Goal: Task Accomplishment & Management: Manage account settings

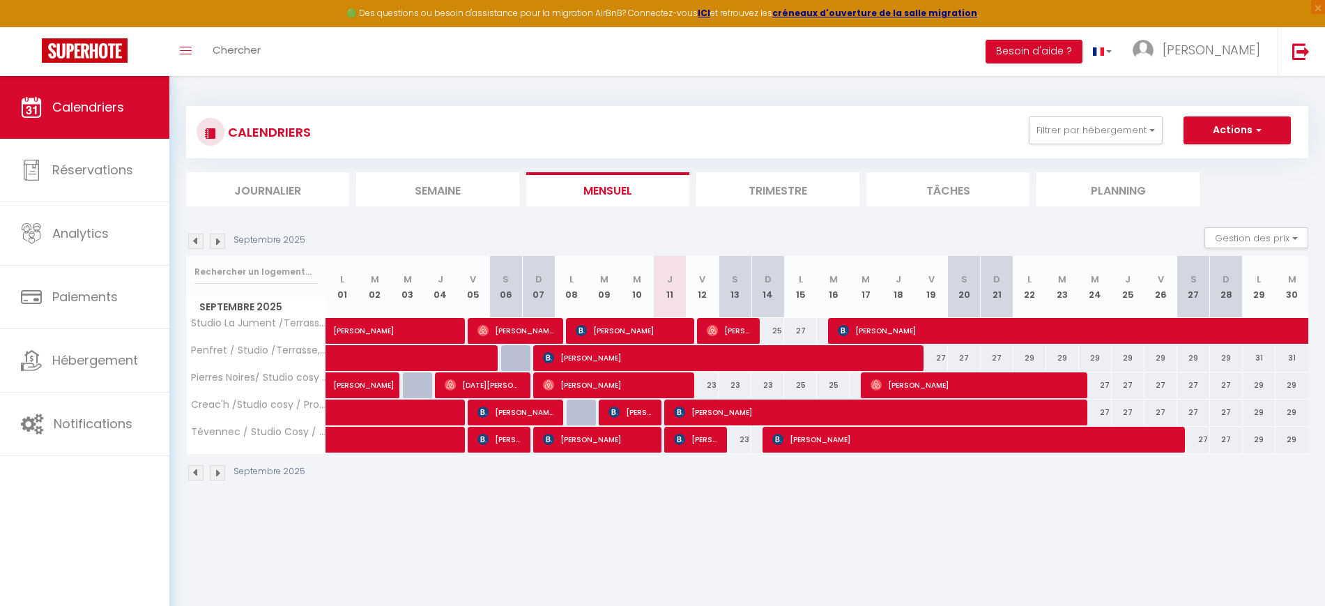
click at [767, 194] on li "Trimestre" at bounding box center [777, 189] width 163 height 34
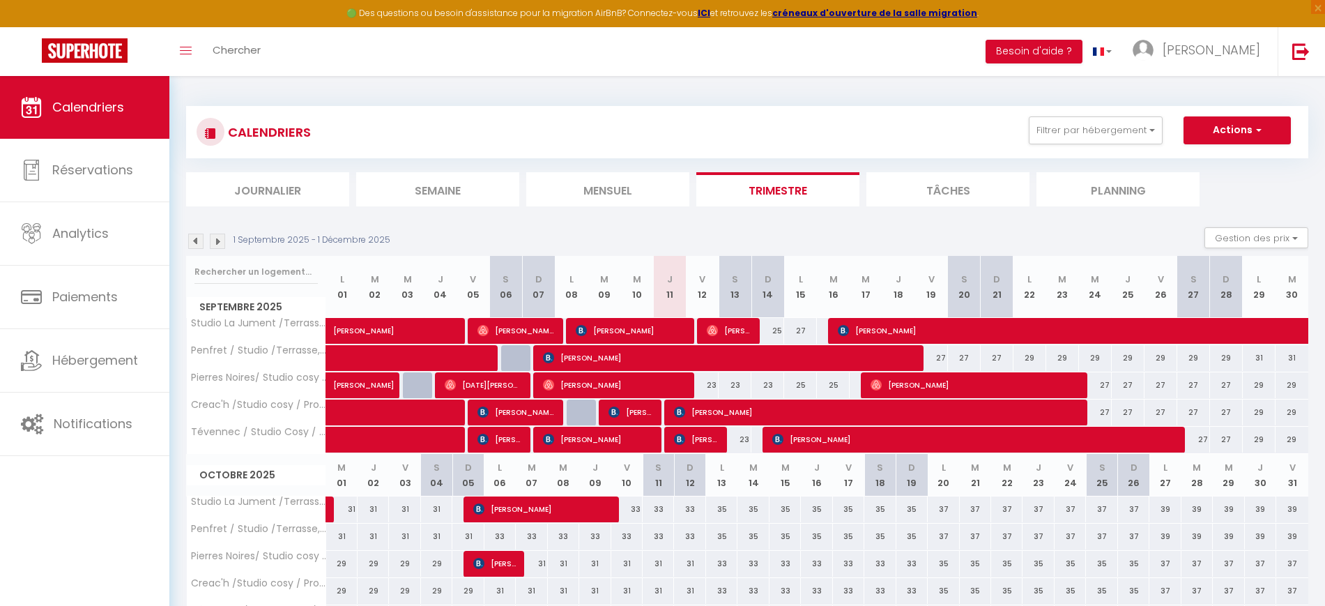
click at [776, 332] on div "25" at bounding box center [767, 331] width 33 height 26
type input "25"
type input "Dim 14 Septembre 2025"
type input "Lun 15 Septembre 2025"
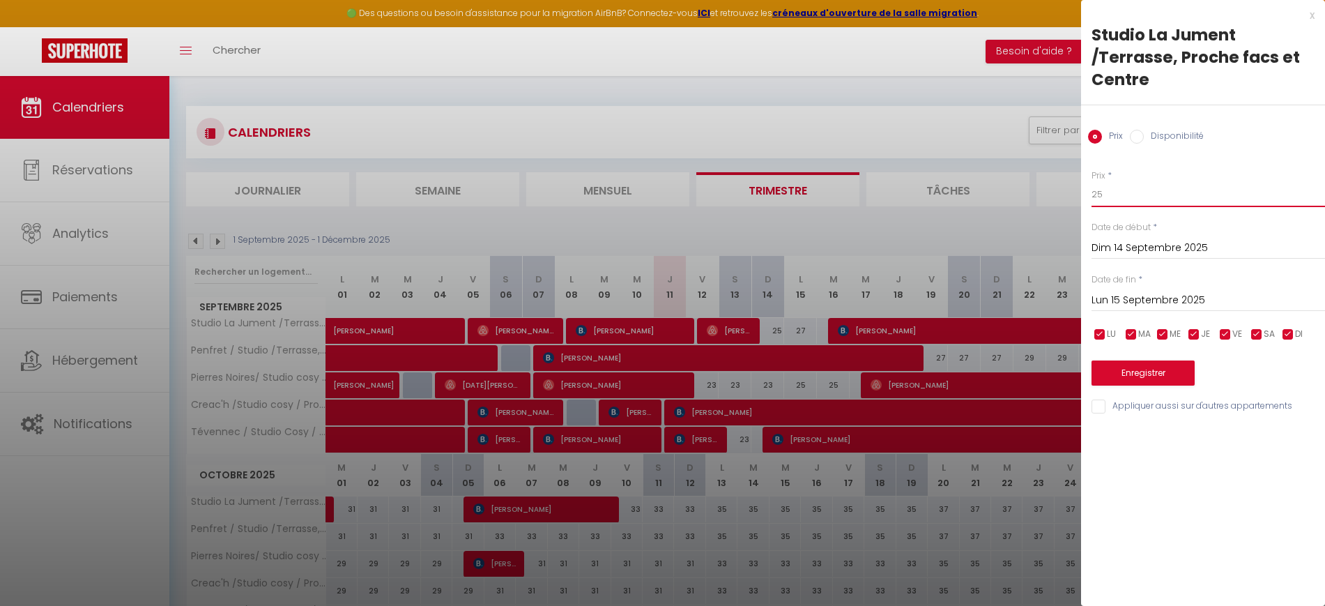
click at [1150, 182] on input "25" at bounding box center [1207, 194] width 233 height 25
type input "23"
click at [1134, 375] on button "Enregistrer" at bounding box center [1142, 372] width 103 height 25
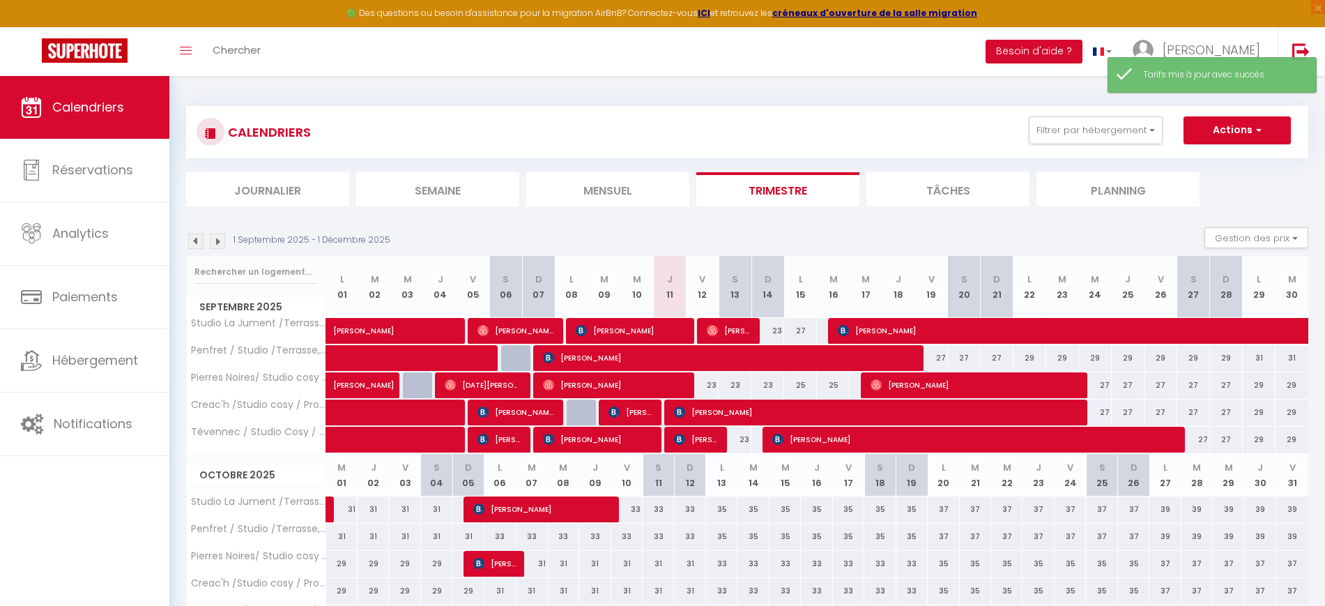
click at [804, 330] on div "27" at bounding box center [800, 331] width 33 height 26
type input "27"
type input "Lun 15 Septembre 2025"
type input "[DATE]"
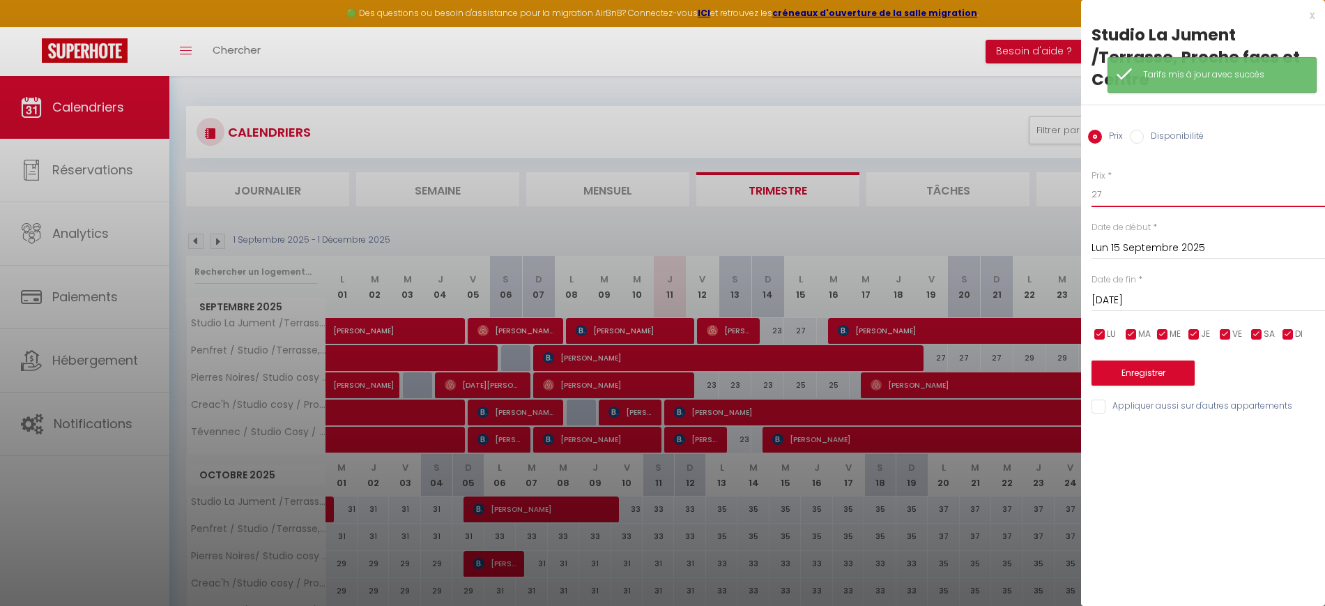
click at [1145, 197] on input "27" at bounding box center [1207, 194] width 233 height 25
type input "25"
click at [1117, 375] on button "Enregistrer" at bounding box center [1142, 372] width 103 height 25
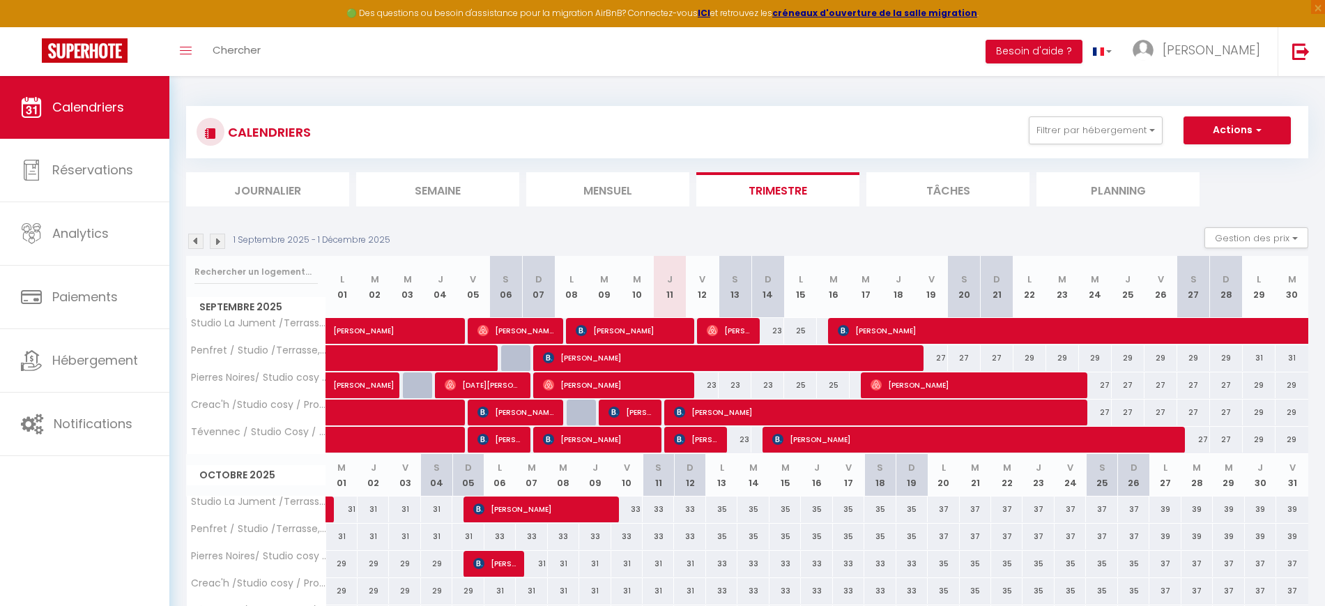
click at [709, 389] on div "23" at bounding box center [702, 385] width 33 height 26
type input "23"
type input "Ven 12 Septembre 2025"
type input "[DATE]"
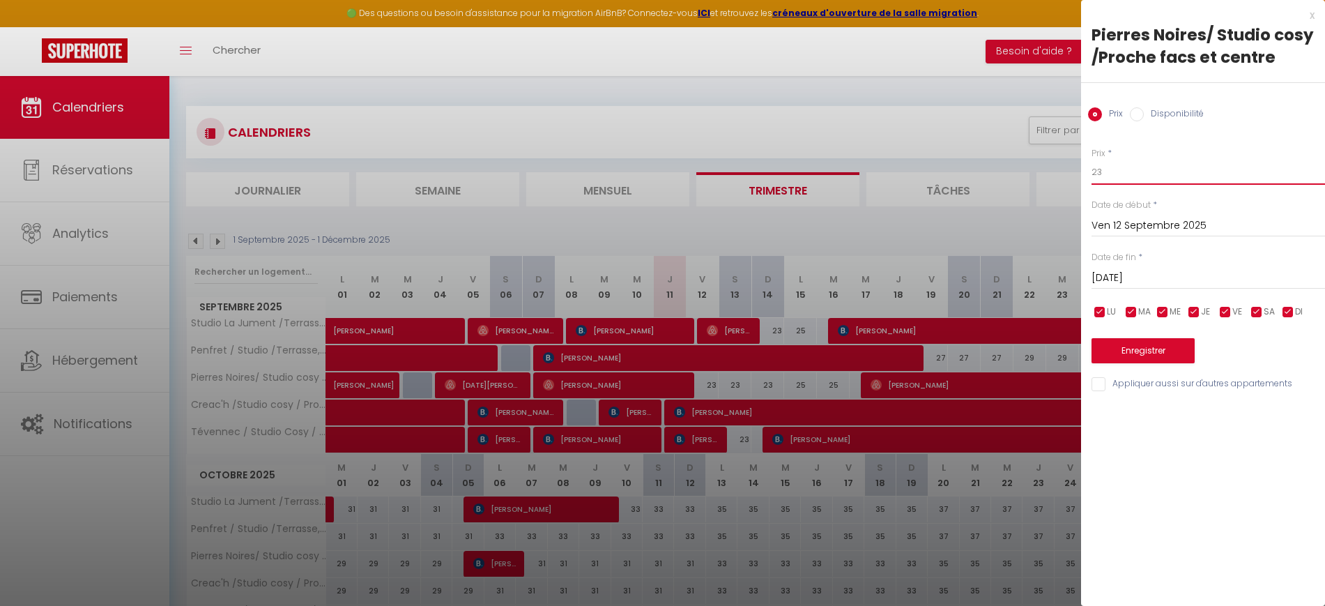
click at [1179, 172] on input "23" at bounding box center [1207, 172] width 233 height 25
type input "22"
click at [1178, 286] on input "[DATE]" at bounding box center [1207, 278] width 233 height 18
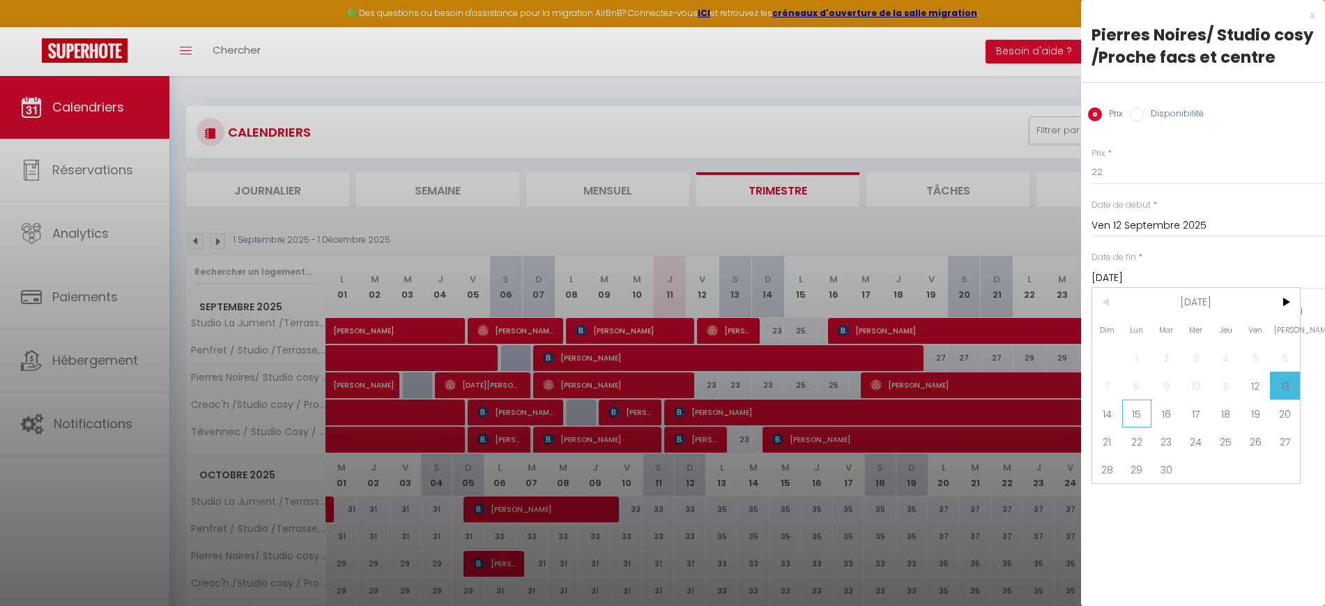
click at [1137, 413] on span "15" at bounding box center [1137, 413] width 30 height 28
type input "Lun 15 Septembre 2025"
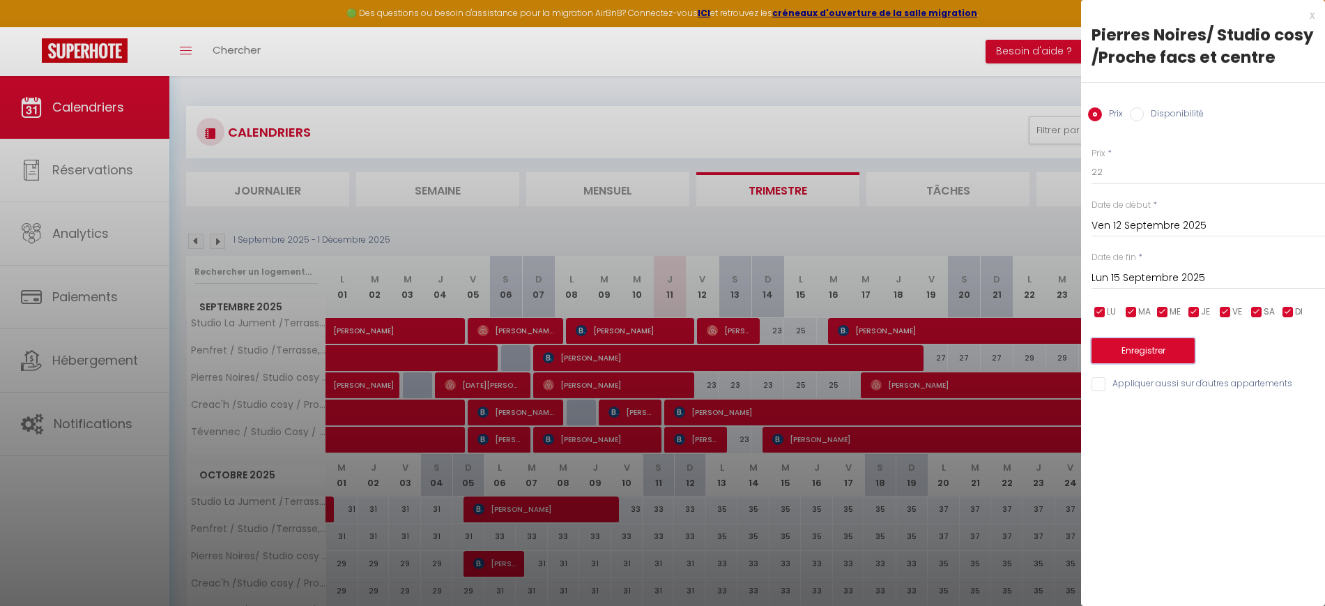
click at [1125, 352] on button "Enregistrer" at bounding box center [1142, 350] width 103 height 25
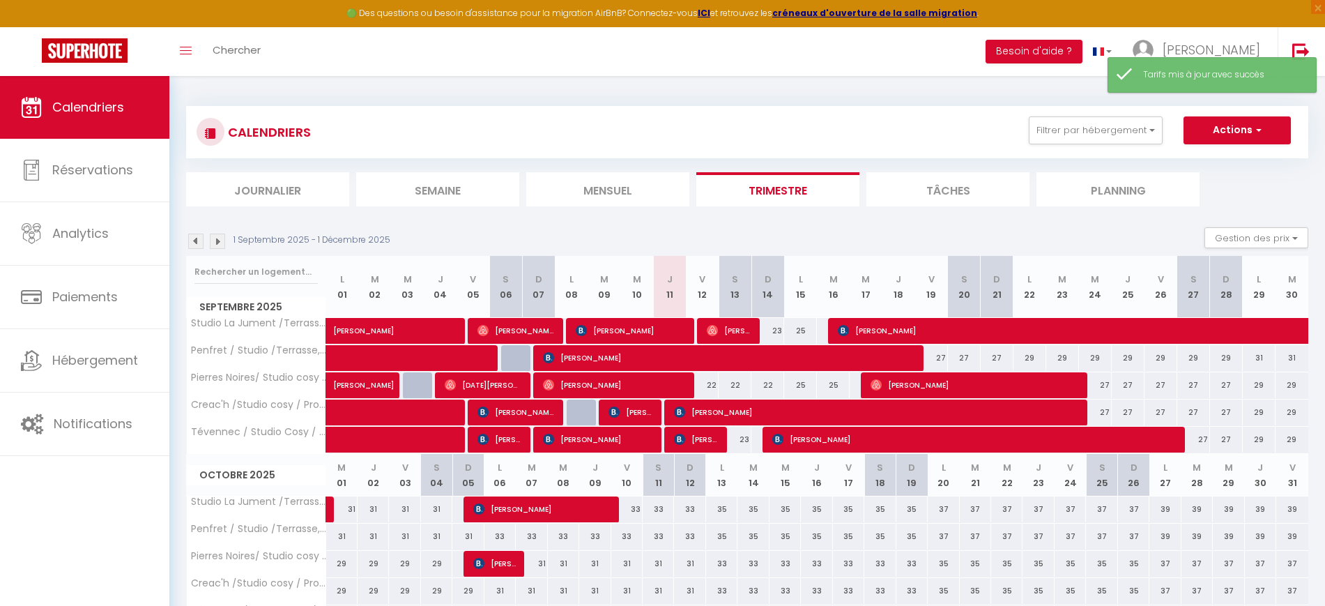
click at [806, 390] on div "25" at bounding box center [800, 385] width 33 height 26
type input "25"
type input "Lun 15 Septembre 2025"
type input "[DATE]"
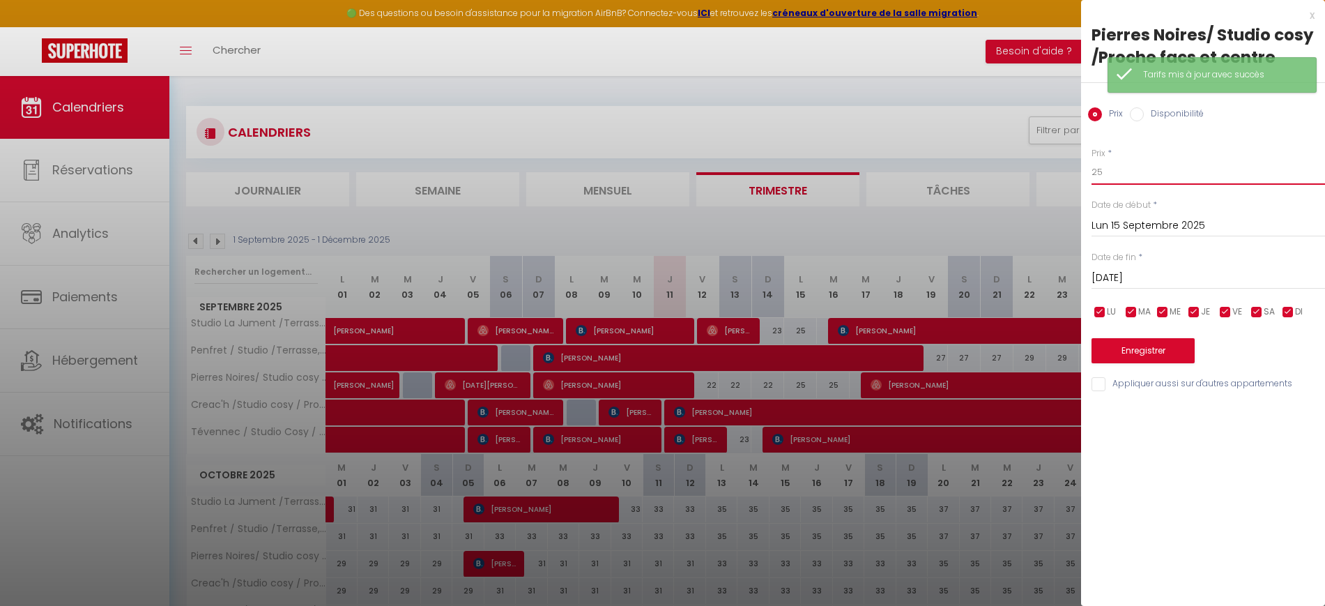
click at [1136, 163] on input "25" at bounding box center [1207, 172] width 233 height 25
type input "24"
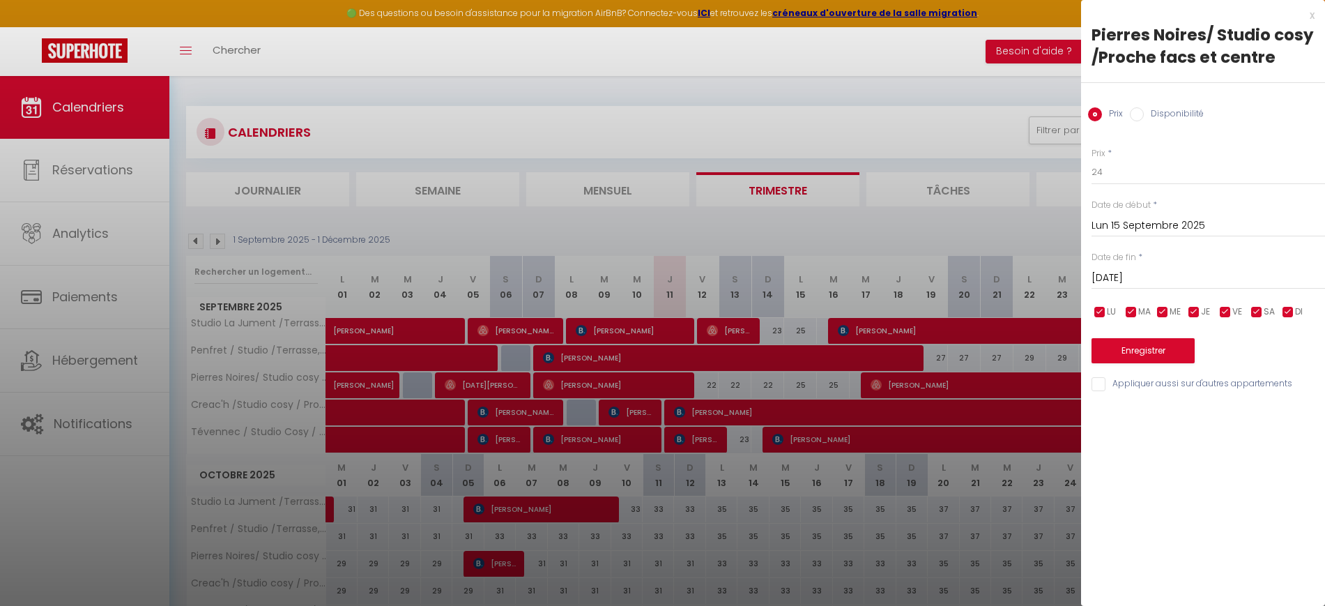
click at [1159, 271] on input "[DATE]" at bounding box center [1207, 278] width 233 height 18
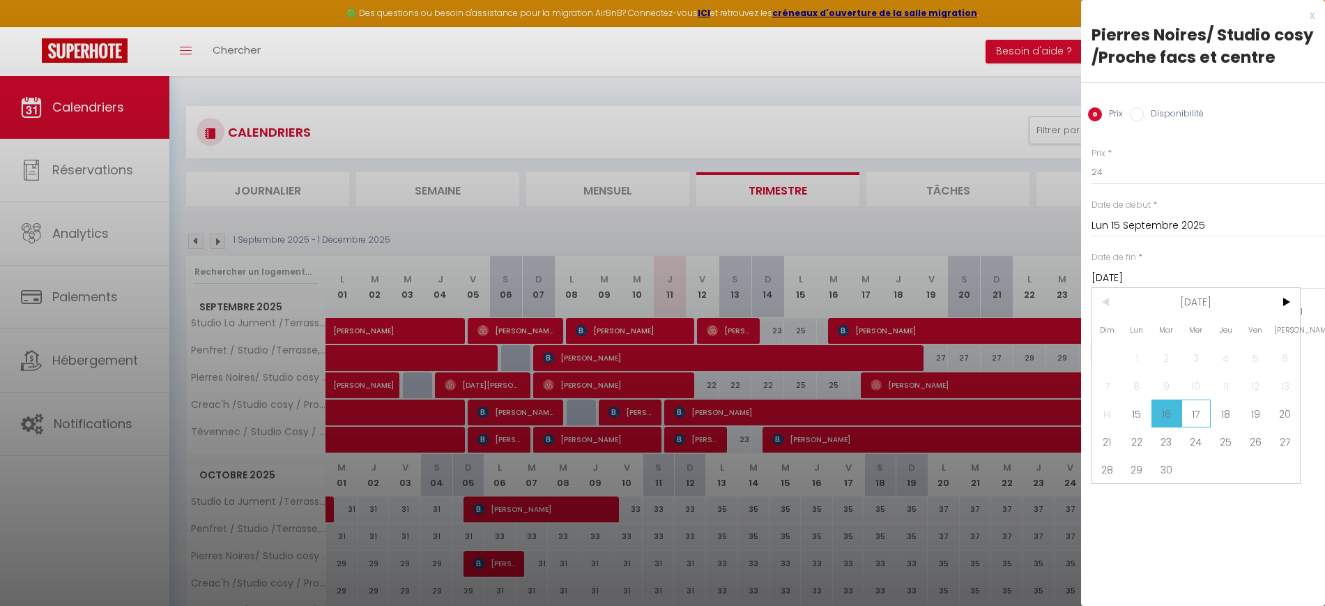
click at [1206, 412] on span "17" at bounding box center [1196, 413] width 30 height 28
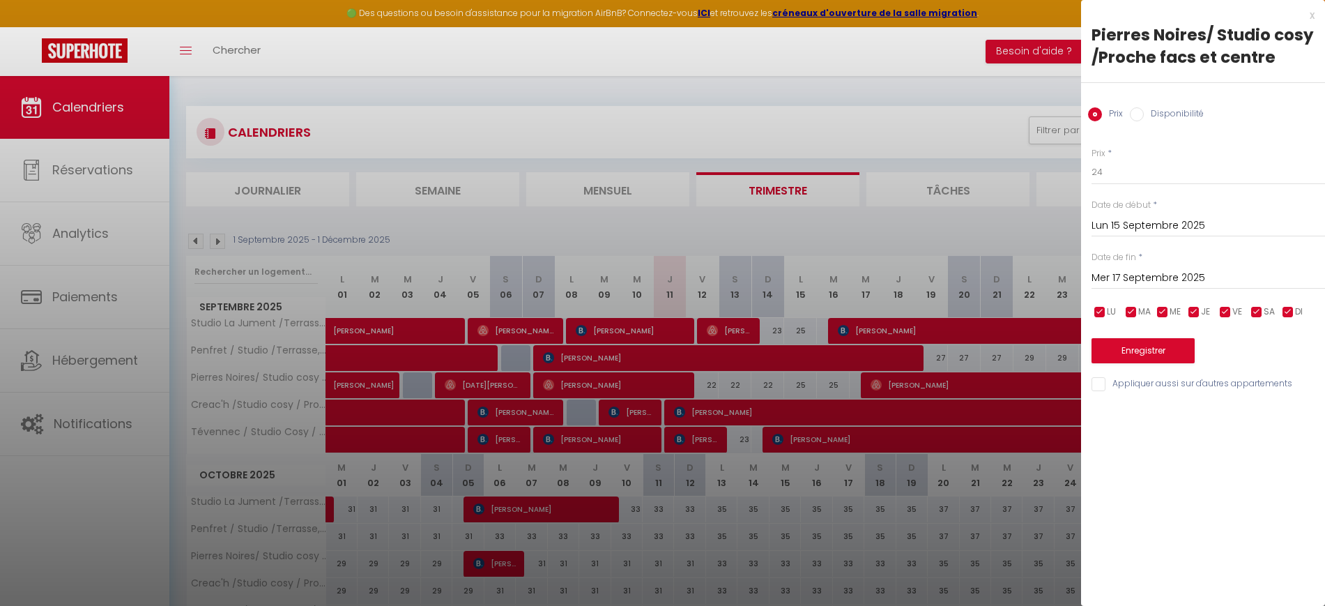
click at [1149, 282] on input "Mer 17 Septembre 2025" at bounding box center [1207, 278] width 233 height 18
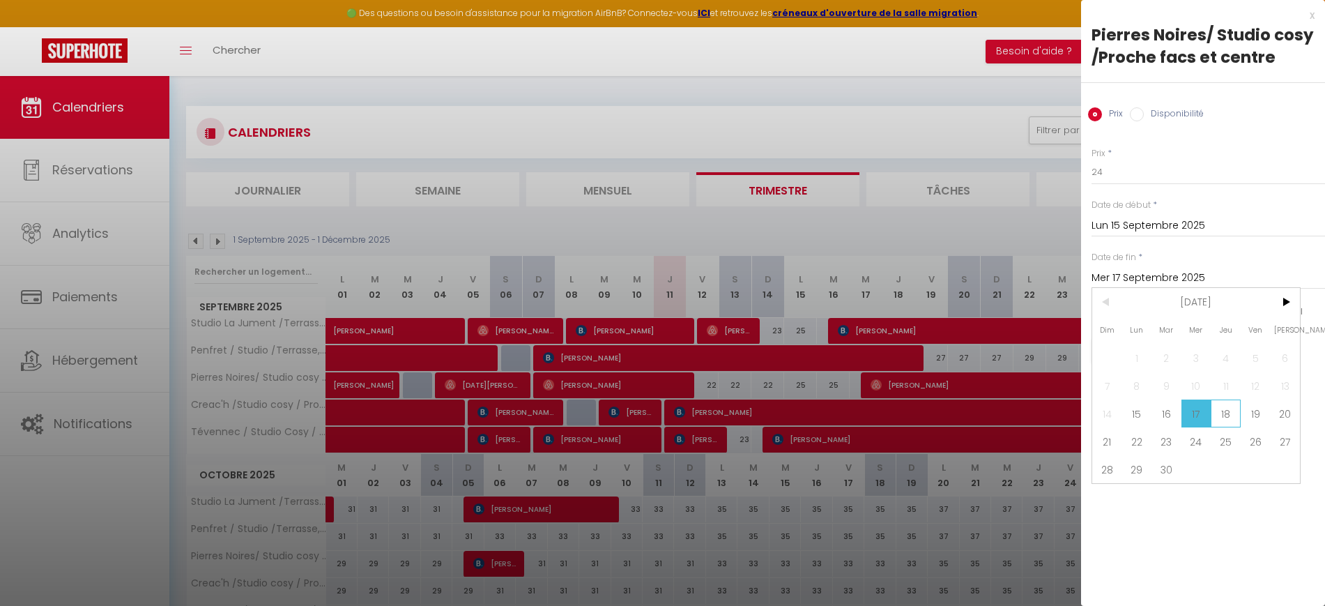
click at [1222, 417] on span "18" at bounding box center [1225, 413] width 30 height 28
type input "Jeu 18 Septembre 2025"
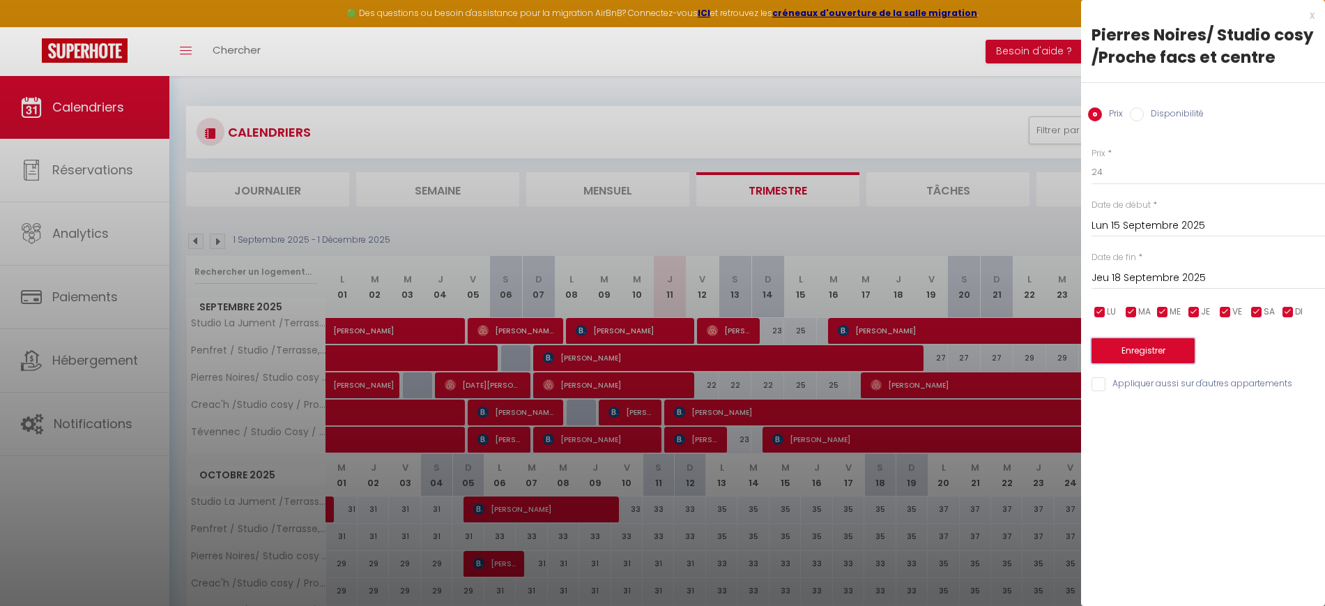
click at [1144, 350] on button "Enregistrer" at bounding box center [1142, 350] width 103 height 25
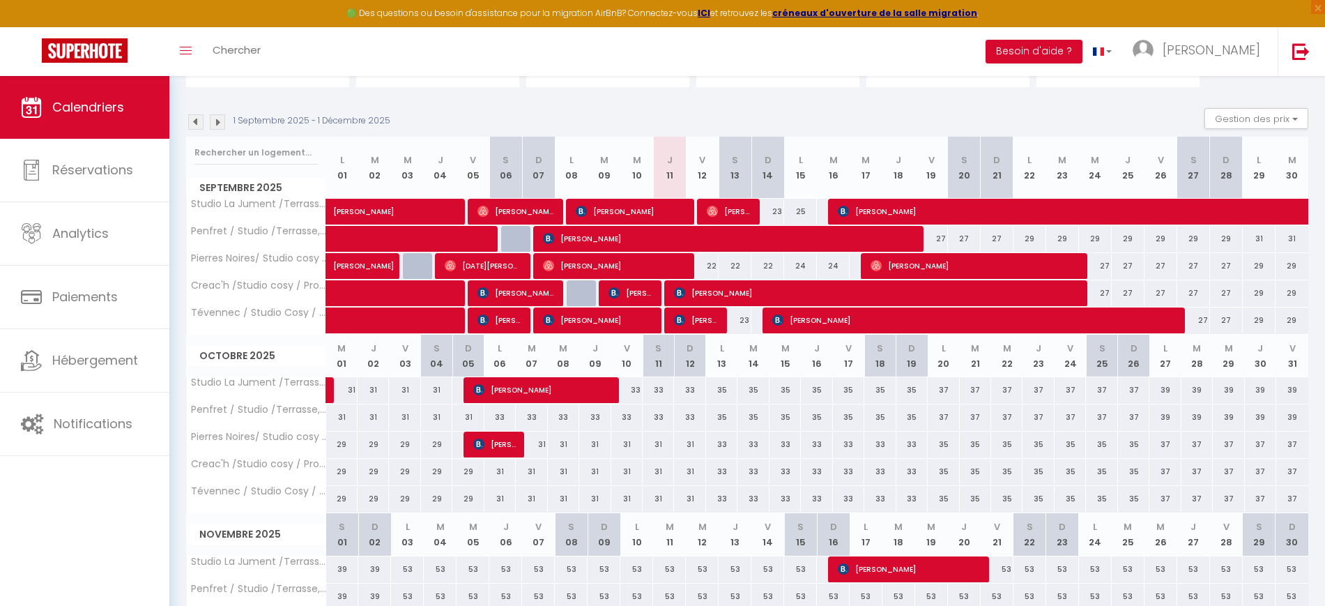
scroll to position [89, 0]
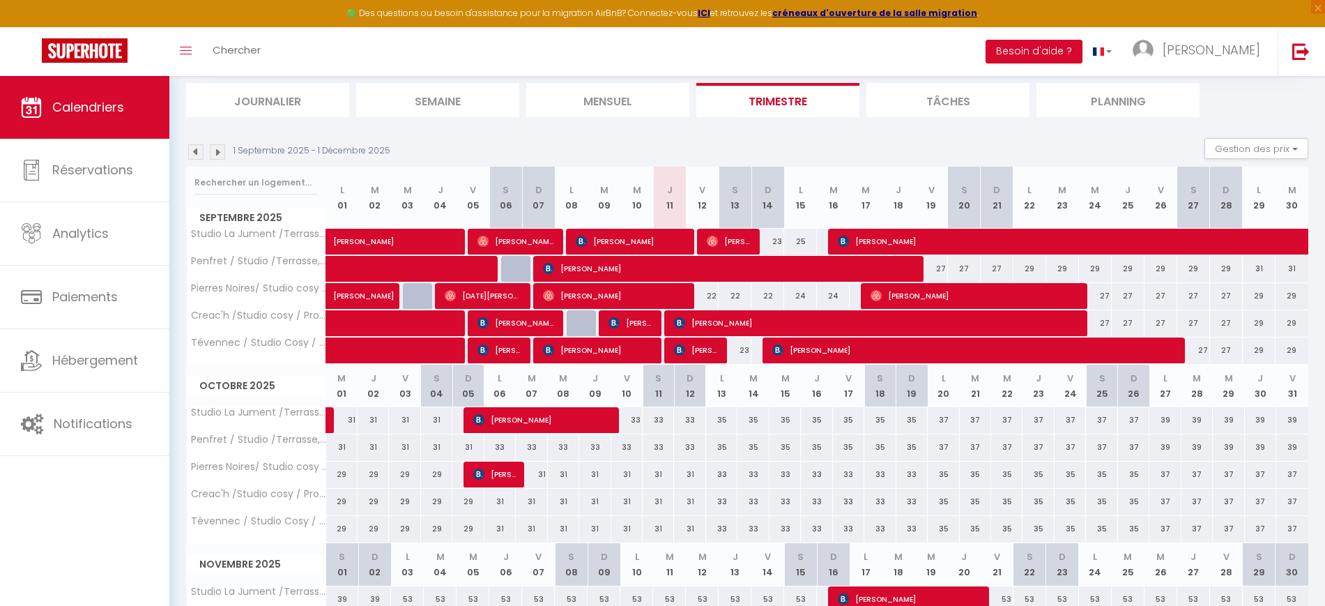
click at [747, 351] on div "23" at bounding box center [734, 350] width 33 height 26
type input "23"
type input "[DATE]"
type input "Dim 14 Septembre 2025"
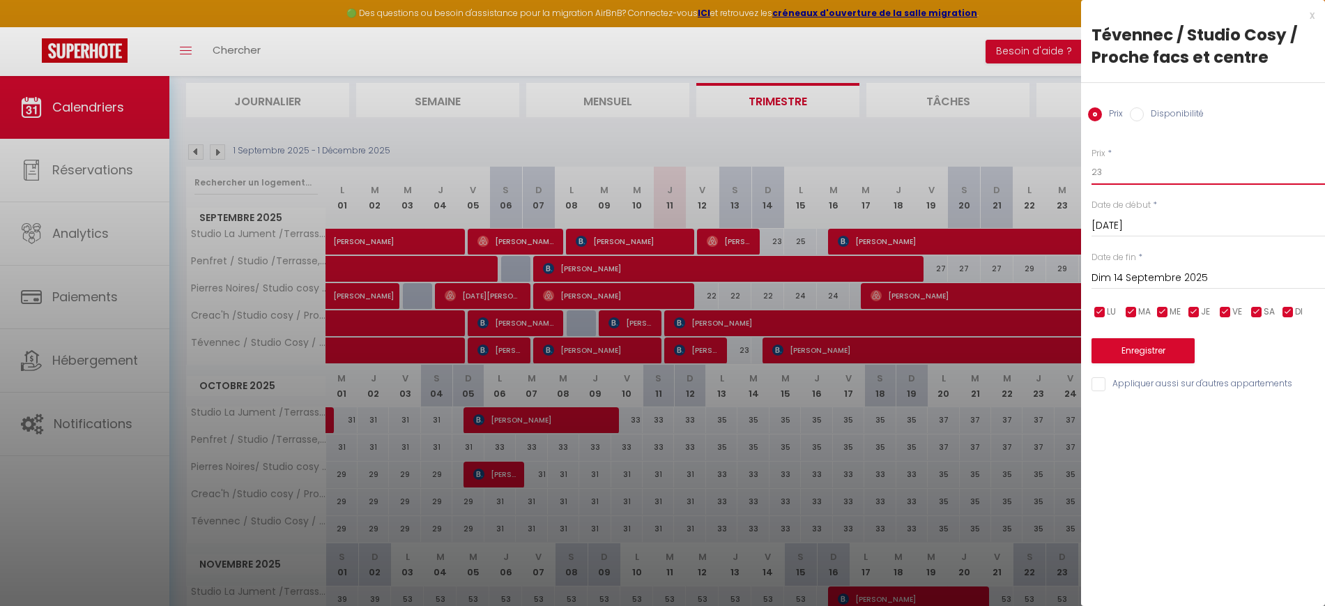
click at [1134, 169] on input "23" at bounding box center [1207, 172] width 233 height 25
type input "21"
click at [1130, 356] on button "Enregistrer" at bounding box center [1142, 350] width 103 height 25
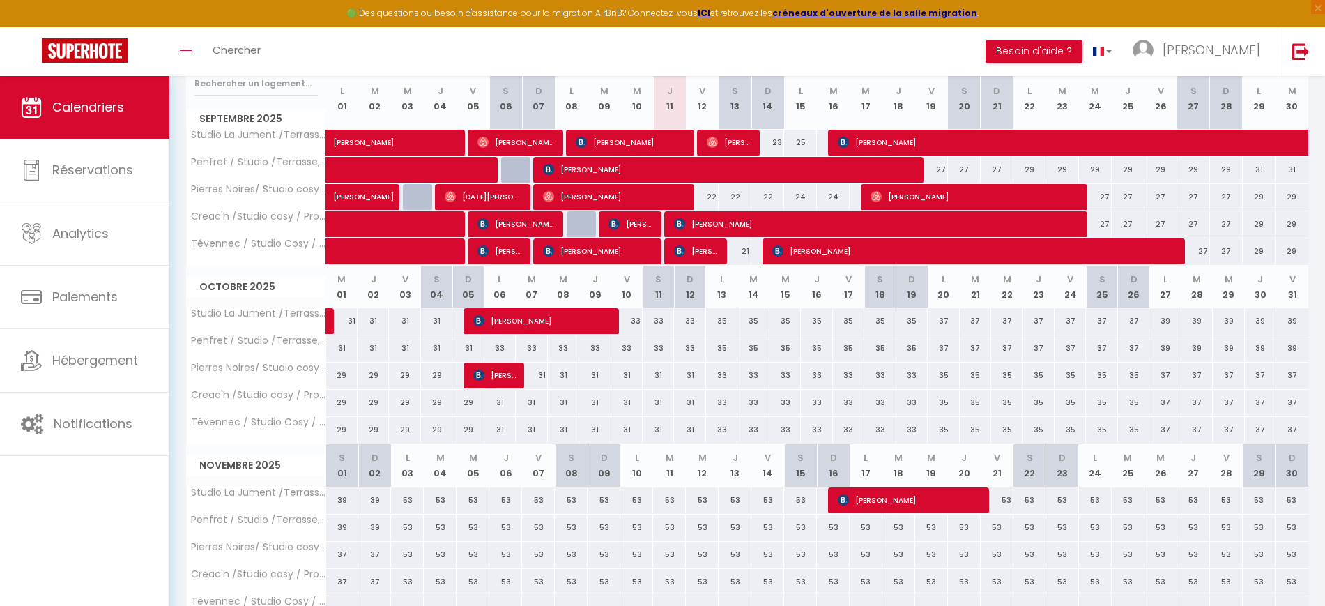
scroll to position [263, 0]
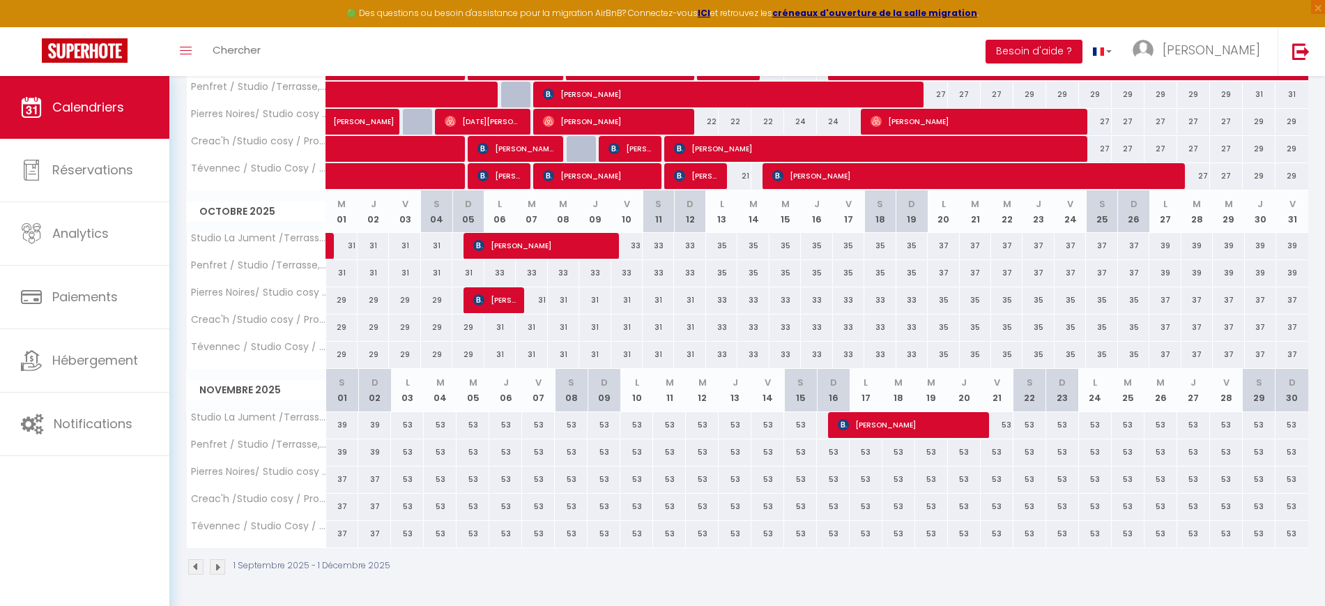
click at [409, 505] on div "53" at bounding box center [407, 506] width 33 height 26
type input "53"
select select "1"
type input "Lun 03 Novembre 2025"
type input "[DATE]"
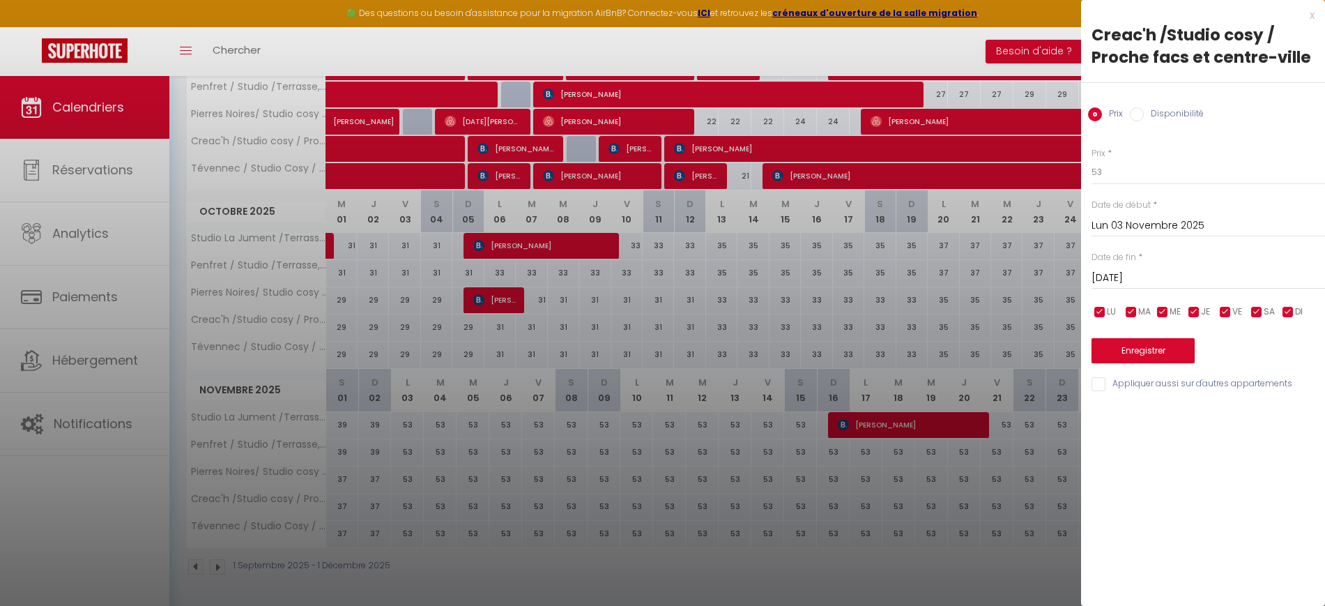
click at [1137, 113] on input "Disponibilité" at bounding box center [1137, 114] width 14 height 14
radio input "true"
radio input "false"
click at [1111, 175] on select "Disponible Indisponible" at bounding box center [1207, 173] width 233 height 26
select select "0"
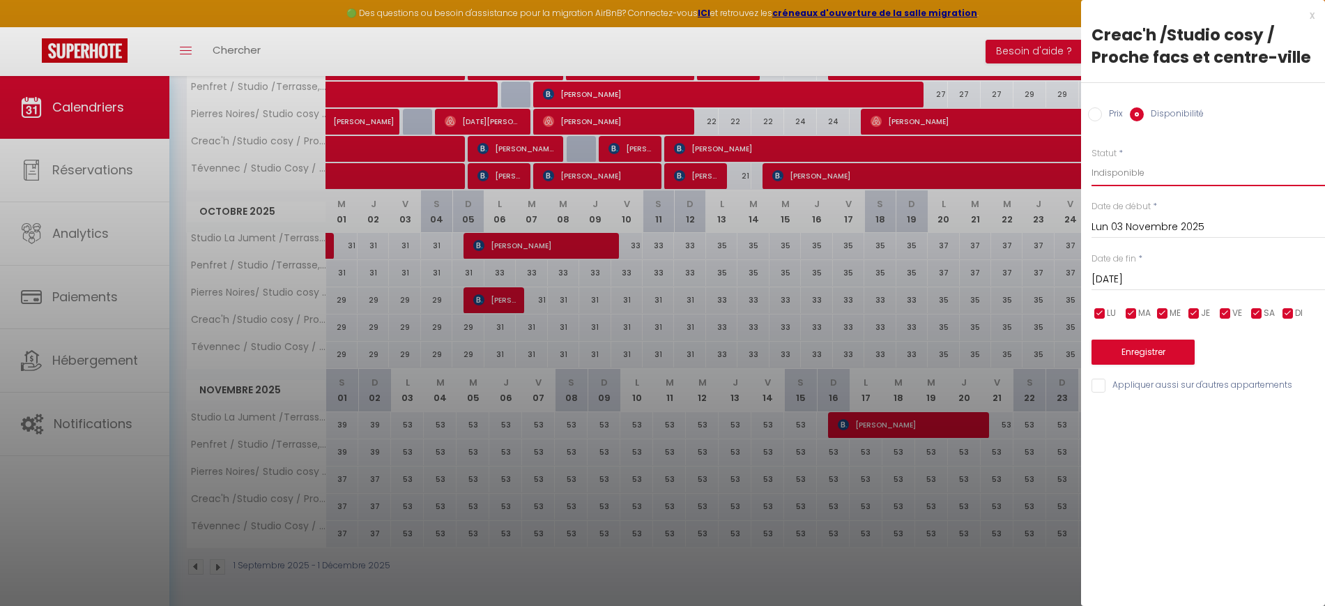
click at [1091, 160] on select "Disponible Indisponible" at bounding box center [1207, 173] width 233 height 26
click at [1130, 277] on input "[DATE]" at bounding box center [1207, 279] width 233 height 18
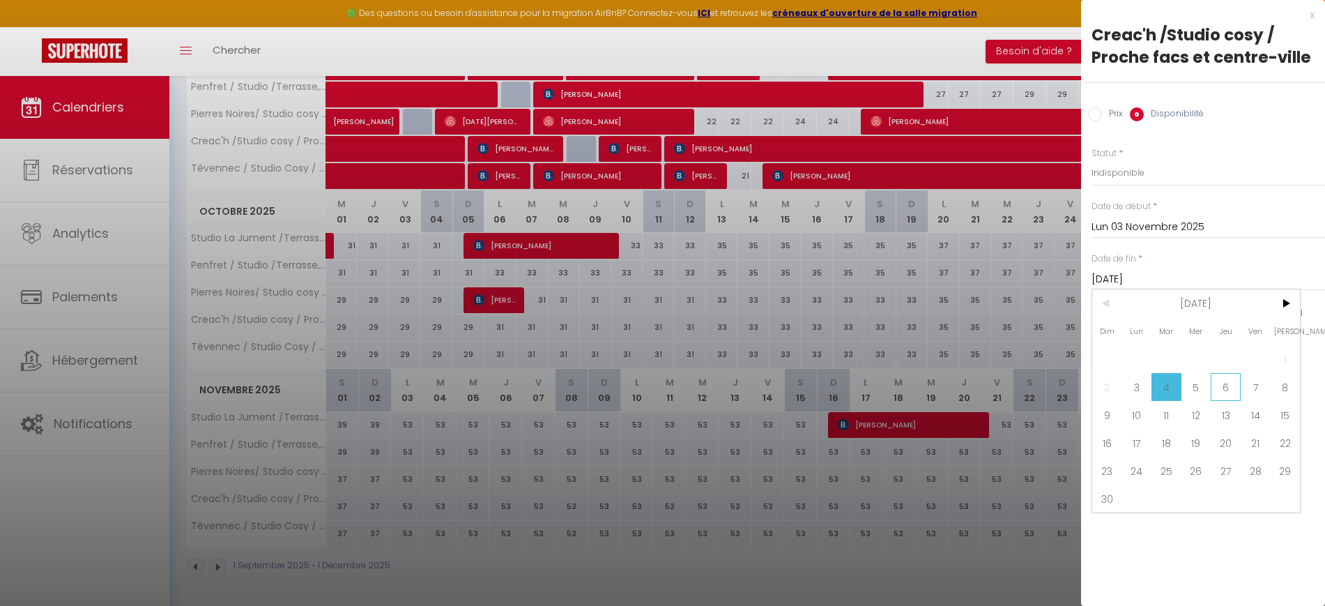
click at [1233, 382] on span "6" at bounding box center [1225, 387] width 30 height 28
type input "[DATE]"
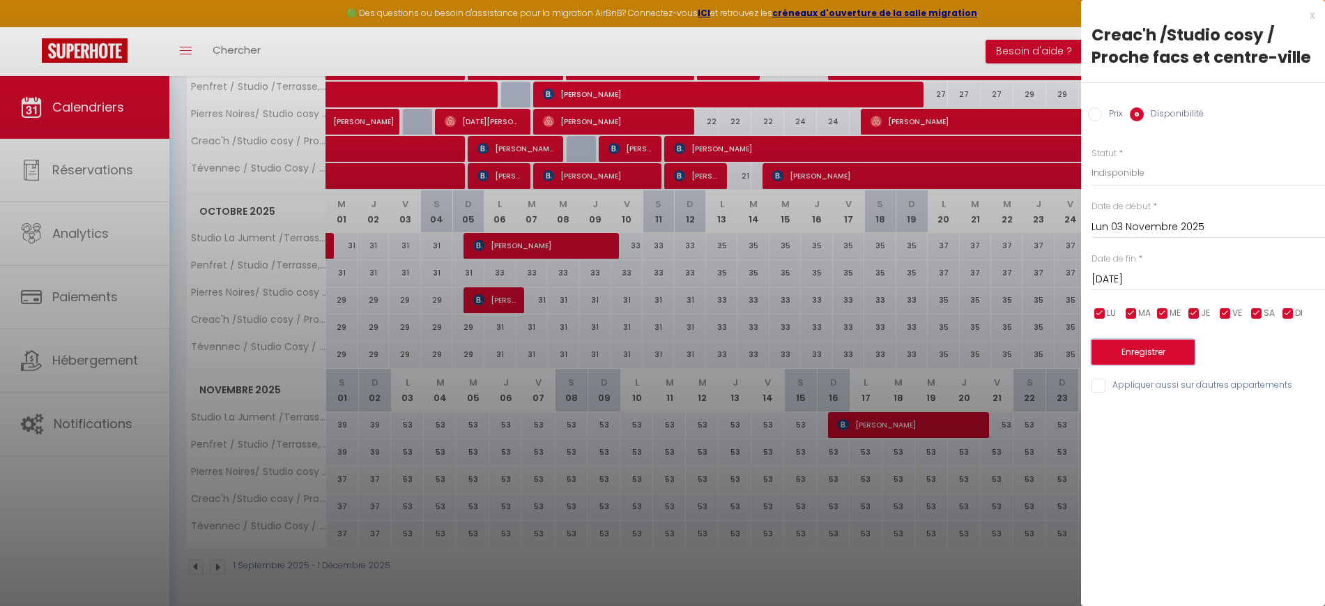
click at [1118, 346] on button "Enregistrer" at bounding box center [1142, 351] width 103 height 25
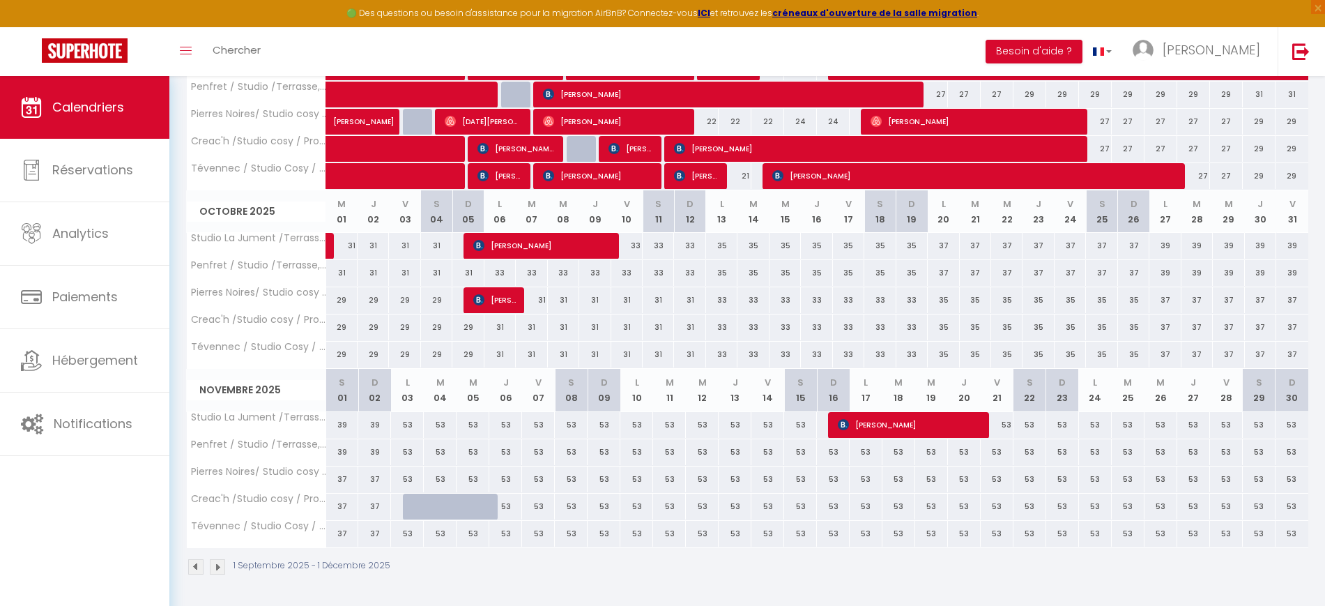
click at [413, 502] on div at bounding box center [419, 506] width 33 height 26
select select "1"
type input "Lun 03 Novembre 2025"
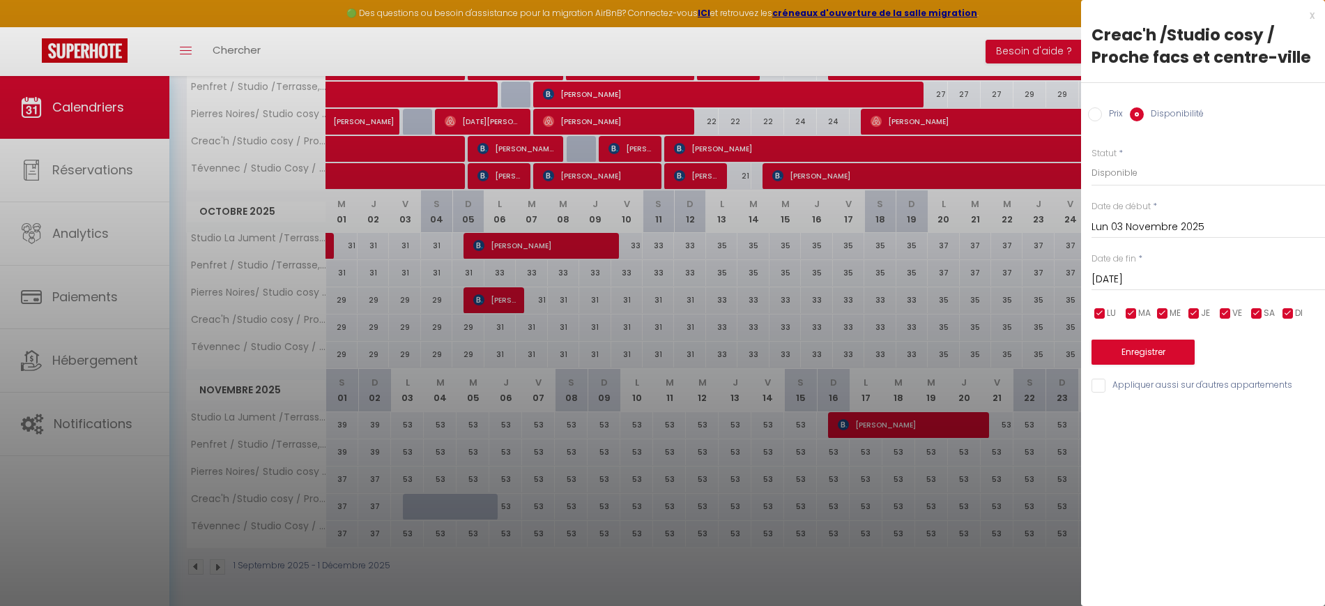
click at [1133, 281] on input "[DATE]" at bounding box center [1207, 279] width 233 height 18
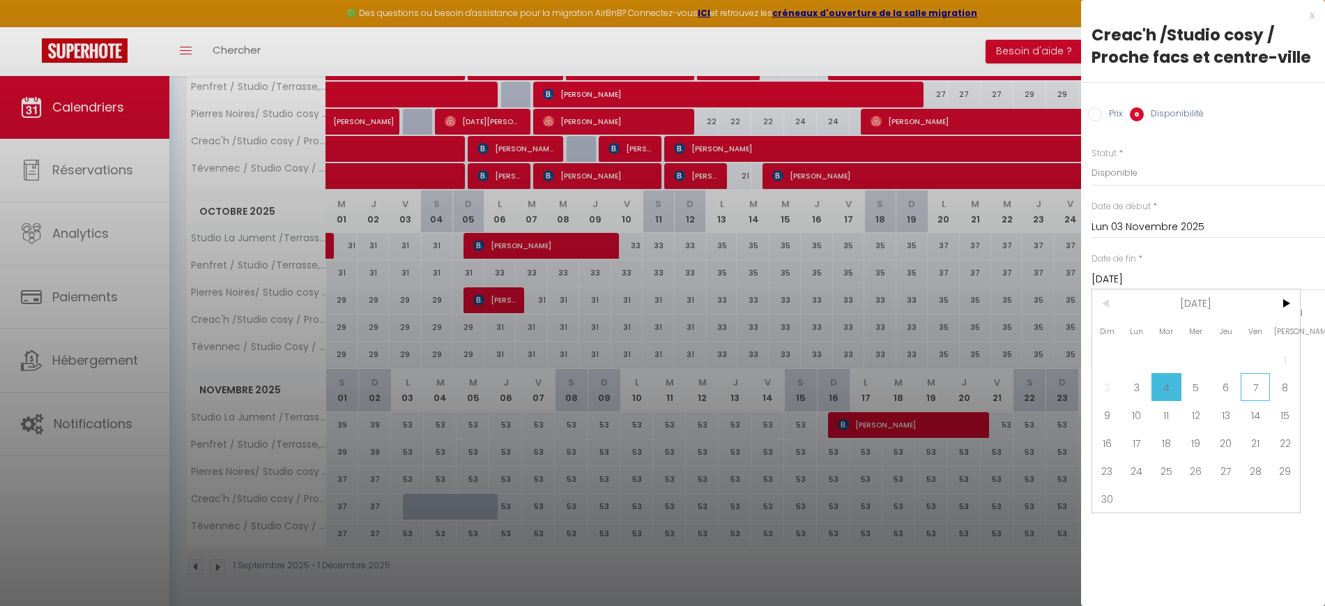
click at [1252, 386] on span "7" at bounding box center [1255, 387] width 30 height 28
type input "Ven 07 Novembre 2025"
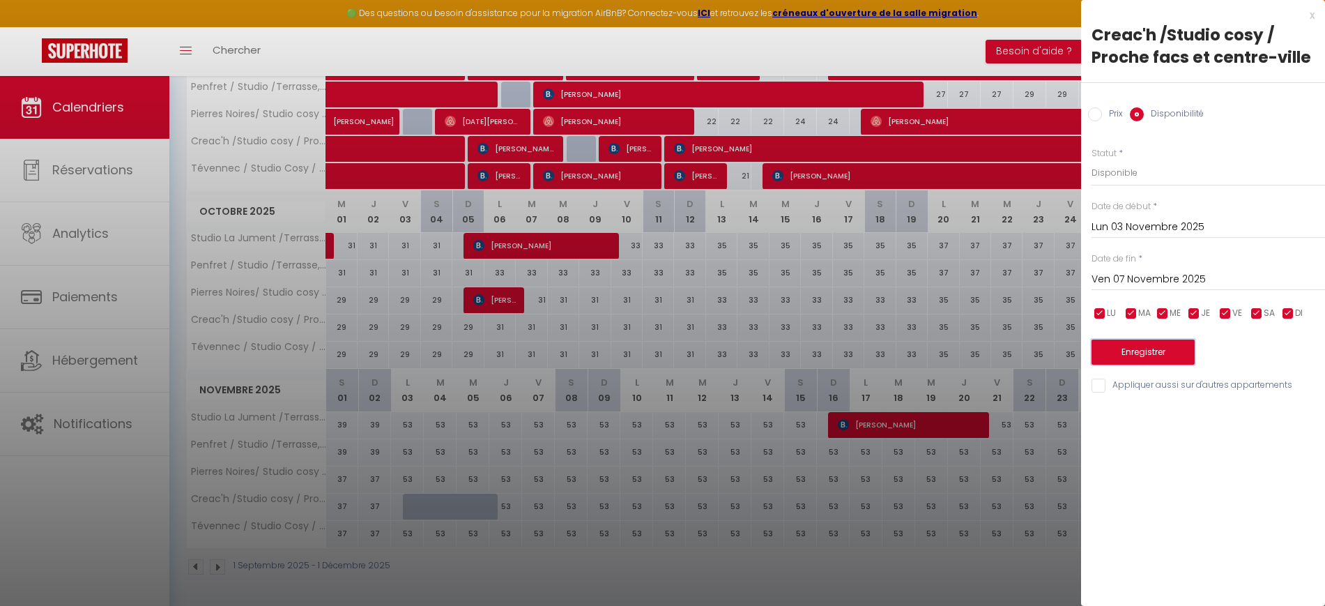
click at [1139, 354] on button "Enregistrer" at bounding box center [1142, 351] width 103 height 25
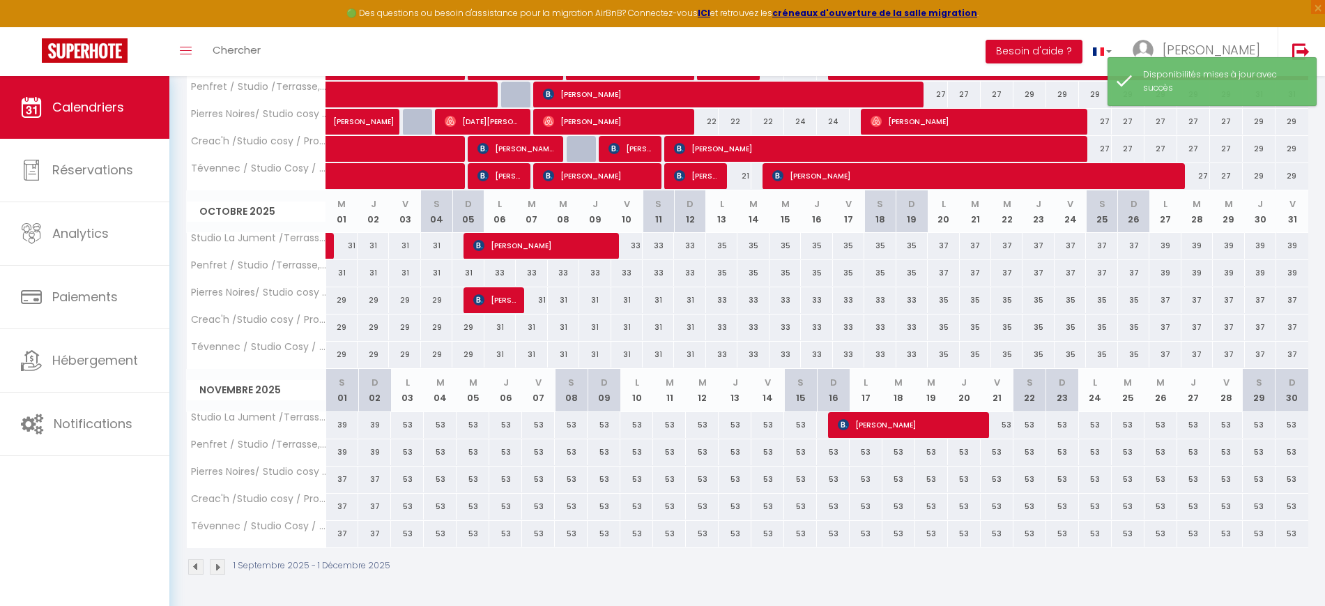
click at [410, 504] on div "53" at bounding box center [407, 506] width 33 height 26
select select "1"
type input "Lun 03 Novembre 2025"
type input "[DATE]"
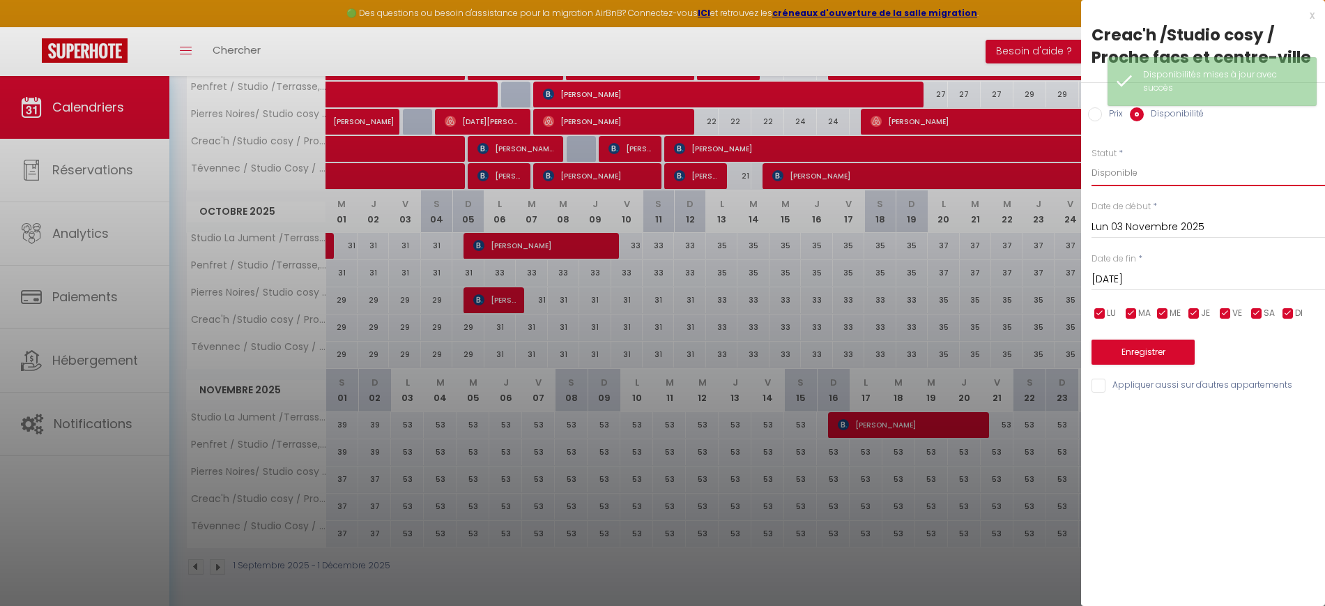
click at [1134, 174] on select "Disponible Indisponible" at bounding box center [1207, 173] width 233 height 26
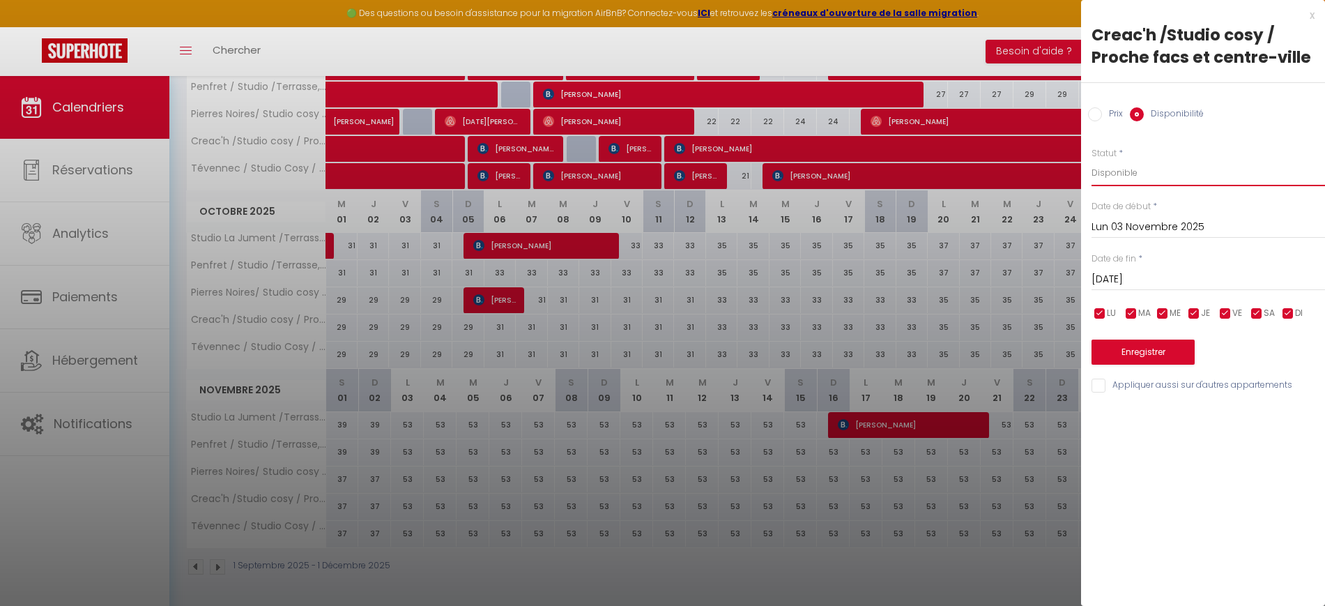
select select "0"
click at [1091, 160] on select "Disponible Indisponible" at bounding box center [1207, 173] width 233 height 26
click at [1130, 278] on input "[DATE]" at bounding box center [1207, 279] width 233 height 18
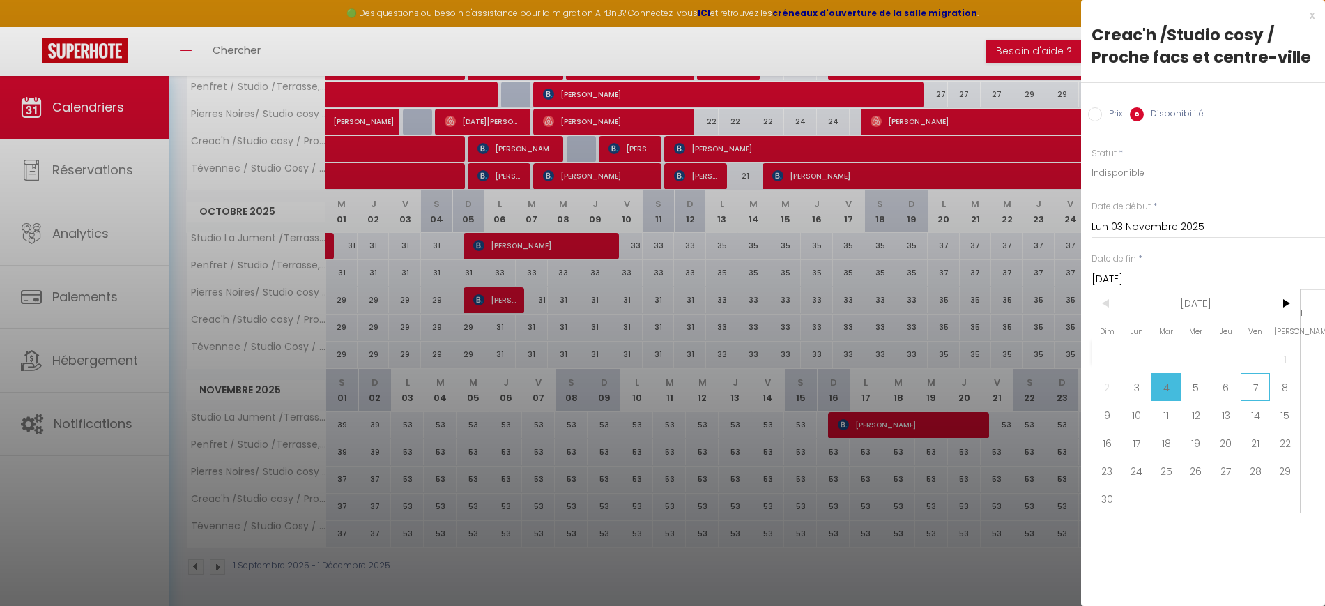
click at [1246, 384] on span "7" at bounding box center [1255, 387] width 30 height 28
type input "Ven 07 Novembre 2025"
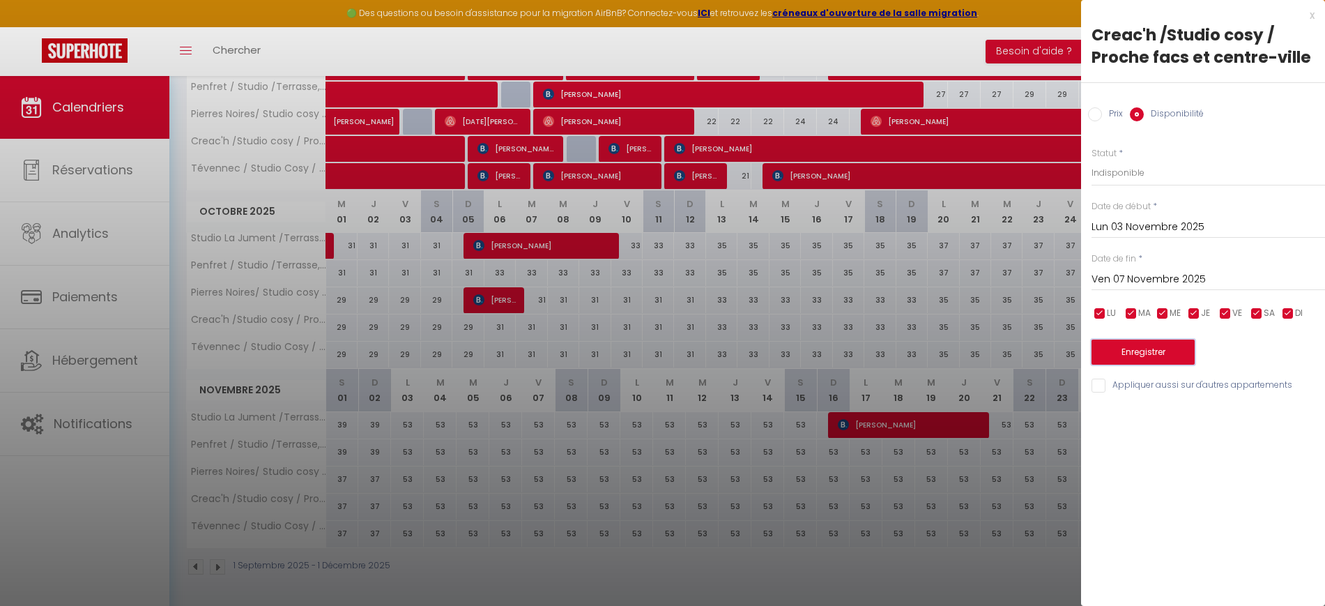
click at [1139, 354] on button "Enregistrer" at bounding box center [1142, 351] width 103 height 25
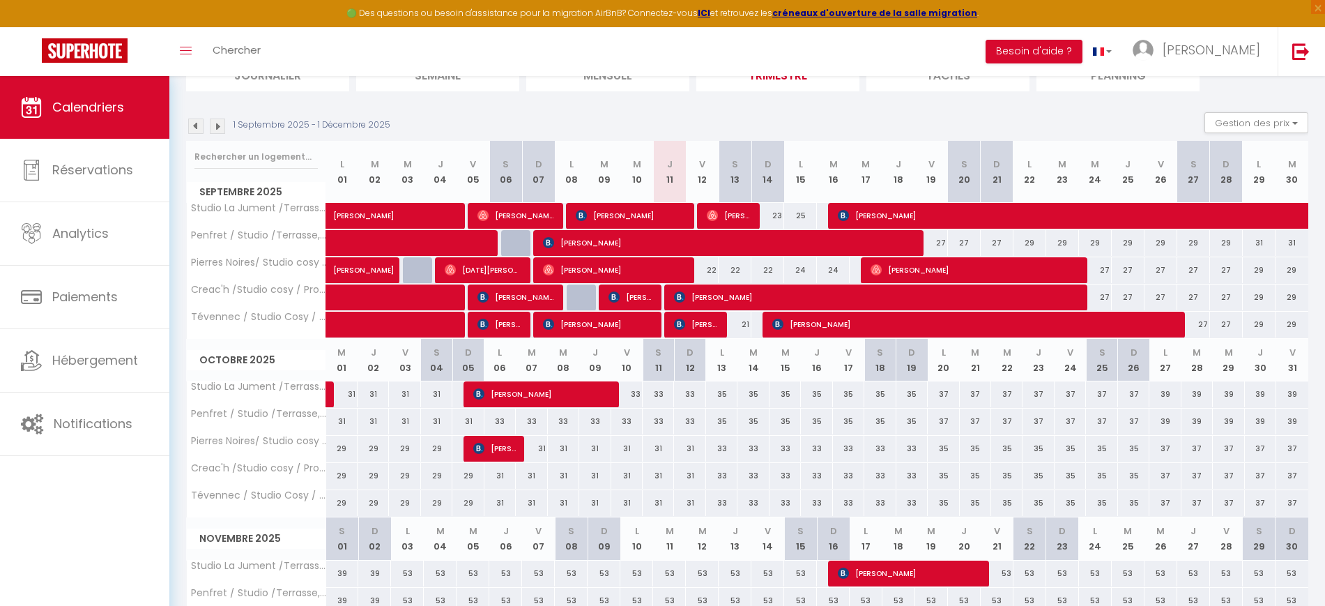
scroll to position [0, 0]
